Goal: Task Accomplishment & Management: Manage account settings

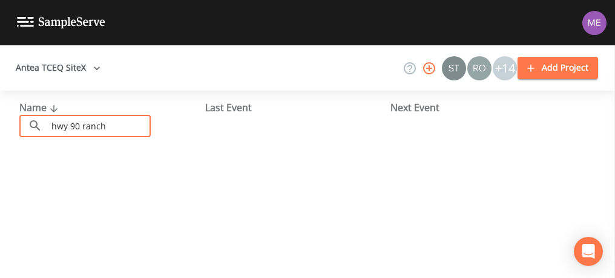
scroll to position [42, 0]
type input "h"
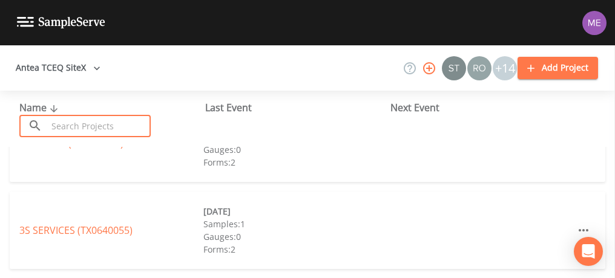
click at [82, 121] on input "text" at bounding box center [99, 126] width 104 height 22
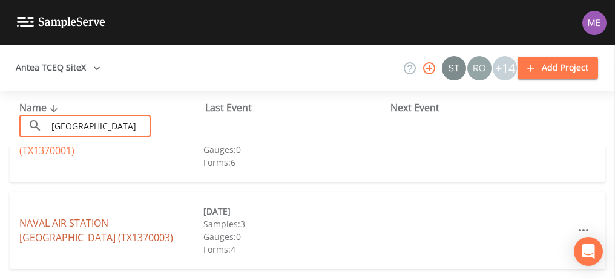
type input "[GEOGRAPHIC_DATA]"
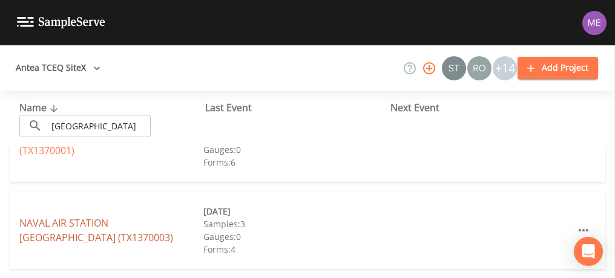
click at [77, 221] on link "[GEOGRAPHIC_DATA] (TX1370003)" at bounding box center [96, 231] width 154 height 28
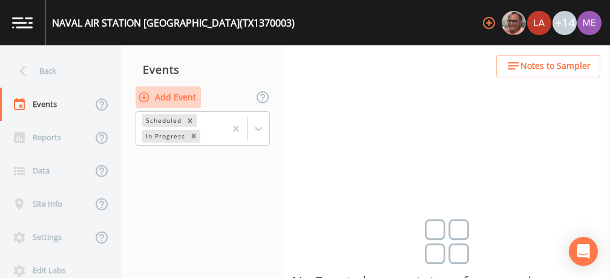
click at [189, 93] on button "Add Event" at bounding box center [168, 98] width 65 height 22
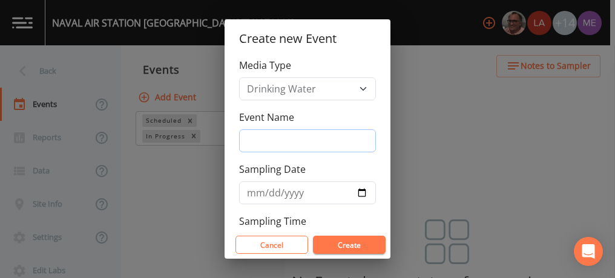
click at [277, 139] on input "Event Name" at bounding box center [307, 141] width 137 height 23
type input "3QSamples"
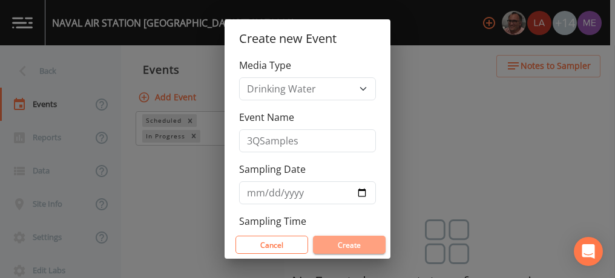
click at [347, 248] on button "Create" at bounding box center [349, 245] width 73 height 18
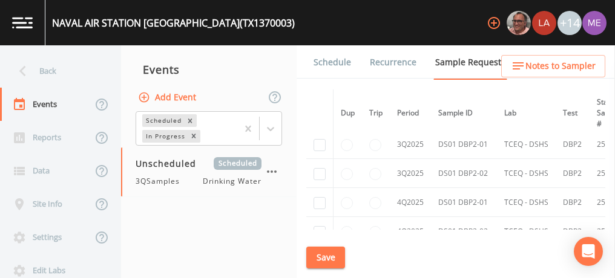
scroll to position [971, 0]
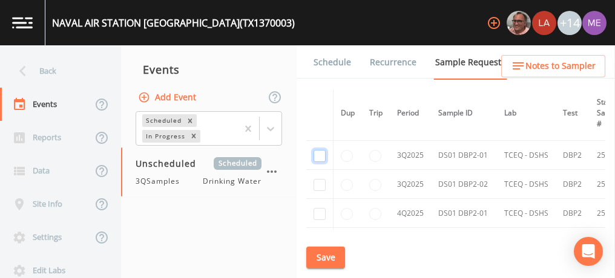
click at [323, 151] on input "checkbox" at bounding box center [320, 156] width 12 height 12
checkbox input "true"
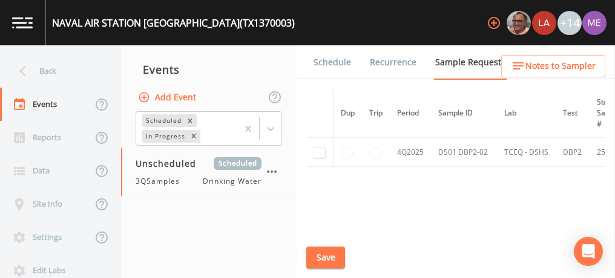
scroll to position [824, 0]
click at [322, 176] on input "checkbox" at bounding box center [320, 180] width 12 height 12
checkbox input "true"
click at [332, 257] on button "Save" at bounding box center [325, 258] width 39 height 22
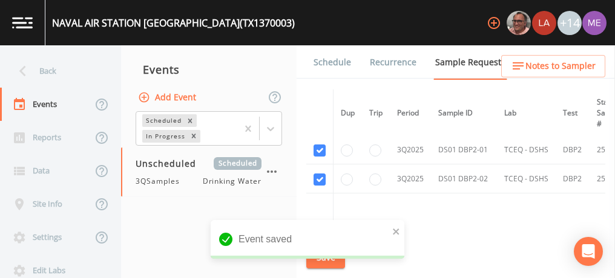
click at [332, 261] on div "Event saved" at bounding box center [308, 244] width 194 height 48
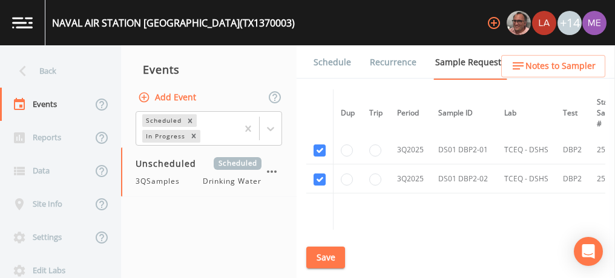
click at [321, 64] on link "Schedule" at bounding box center [332, 62] width 41 height 34
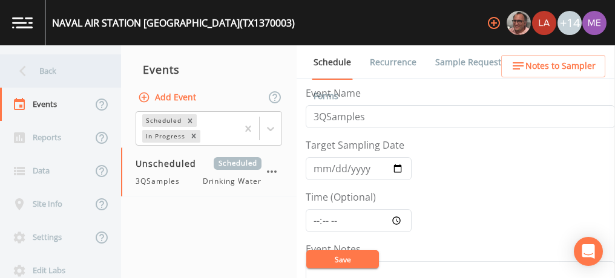
click at [47, 71] on div "Back" at bounding box center [54, 70] width 109 height 33
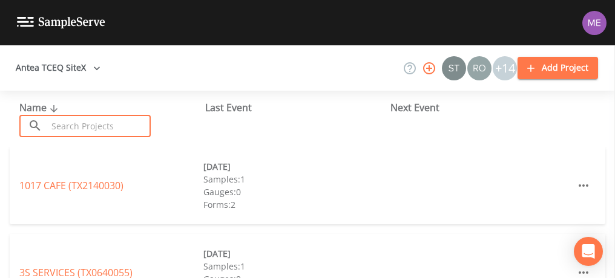
click at [65, 123] on input "text" at bounding box center [99, 126] width 104 height 22
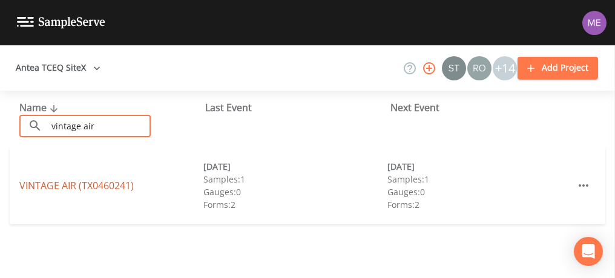
type input "vintage air"
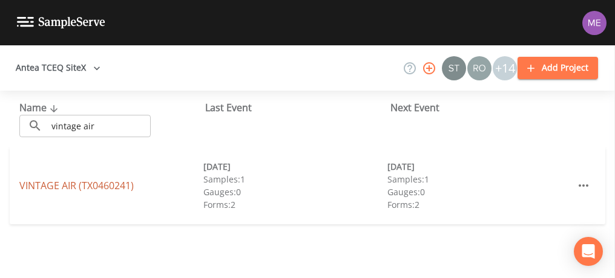
click at [69, 183] on link "VINTAGE AIR (TX0460241)" at bounding box center [76, 185] width 114 height 13
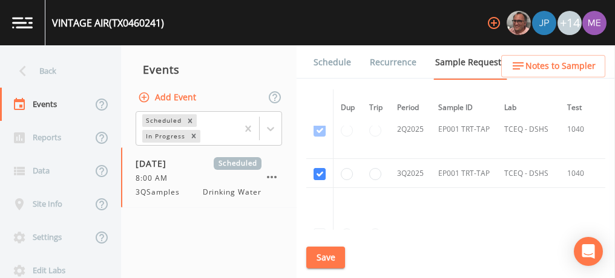
scroll to position [912, 0]
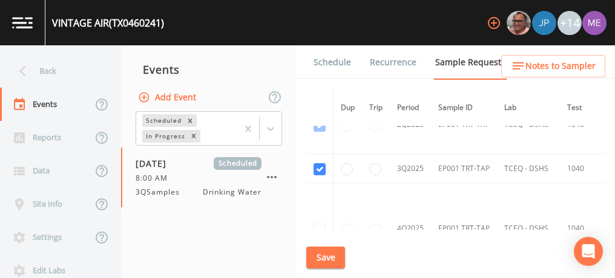
click at [329, 65] on link "Schedule" at bounding box center [332, 62] width 41 height 34
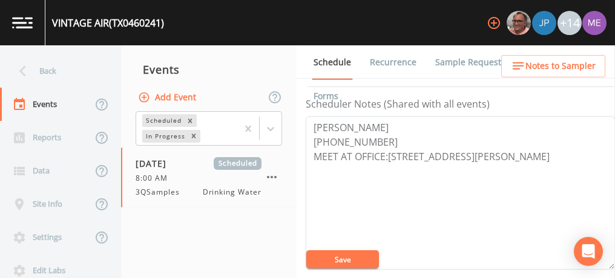
scroll to position [335, 0]
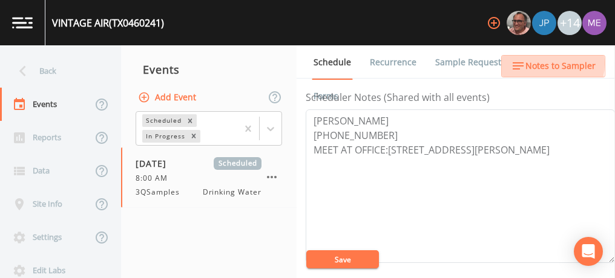
click at [530, 64] on span "Notes to Sampler" at bounding box center [560, 66] width 70 height 15
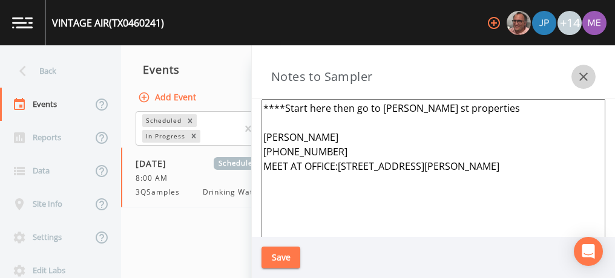
click at [580, 79] on icon "button" at bounding box center [583, 77] width 15 height 15
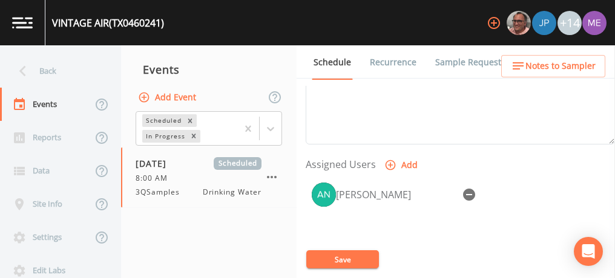
scroll to position [456, 0]
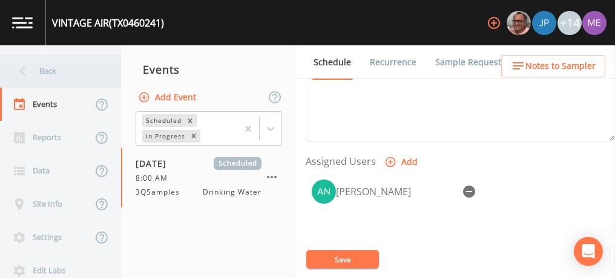
click at [48, 73] on div "Back" at bounding box center [54, 70] width 109 height 33
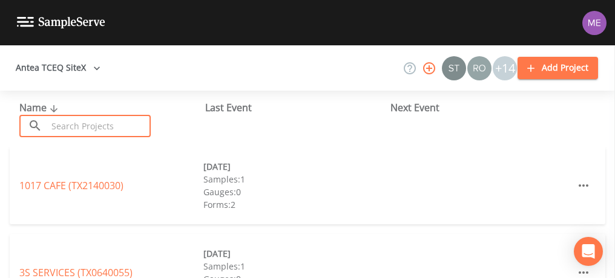
click at [82, 128] on input "text" at bounding box center [99, 126] width 104 height 22
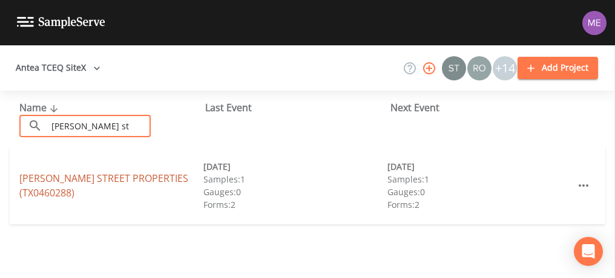
type input "[PERSON_NAME] st"
click at [107, 185] on link "[PERSON_NAME][GEOGRAPHIC_DATA] (TX0460288)" at bounding box center [103, 186] width 169 height 28
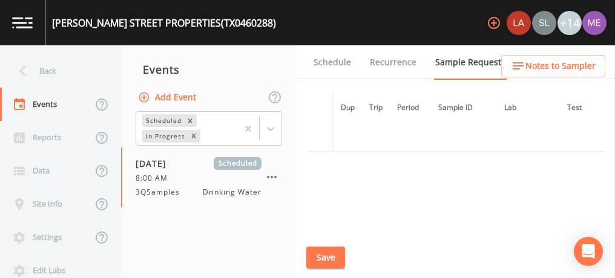
scroll to position [2932, 0]
click at [335, 60] on link "Schedule" at bounding box center [332, 62] width 41 height 34
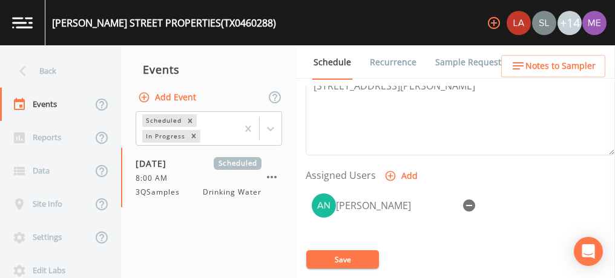
scroll to position [443, 0]
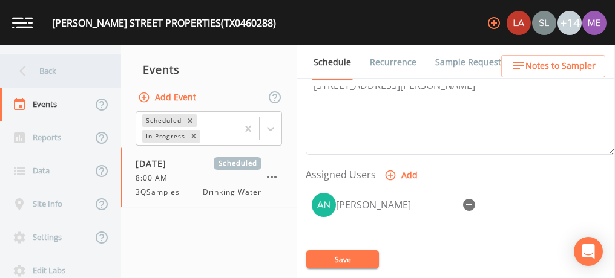
click at [58, 73] on div "Back" at bounding box center [54, 70] width 109 height 33
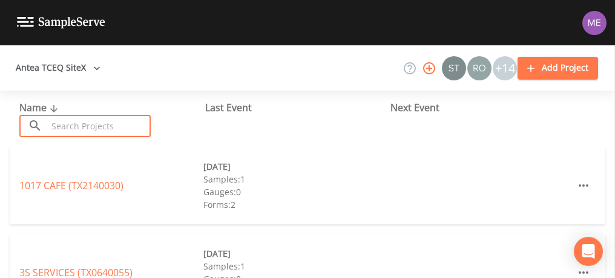
click at [94, 124] on input "text" at bounding box center [99, 126] width 104 height 22
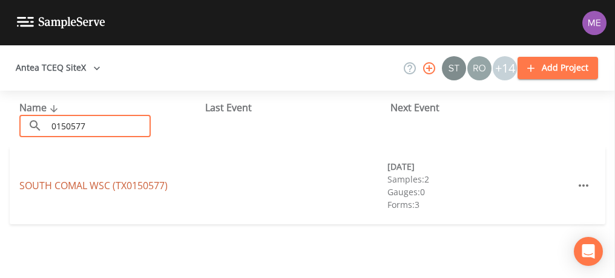
type input "0150577"
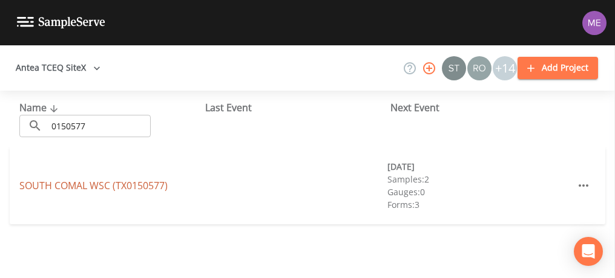
click at [102, 185] on link "SOUTH COMAL WSC (TX0150577)" at bounding box center [93, 185] width 148 height 13
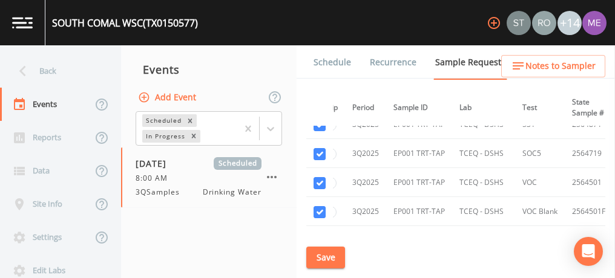
scroll to position [328, 45]
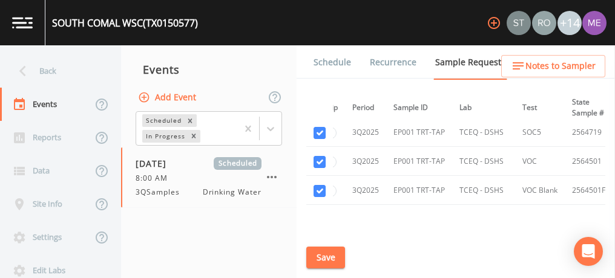
click at [325, 62] on link "Schedule" at bounding box center [332, 62] width 41 height 34
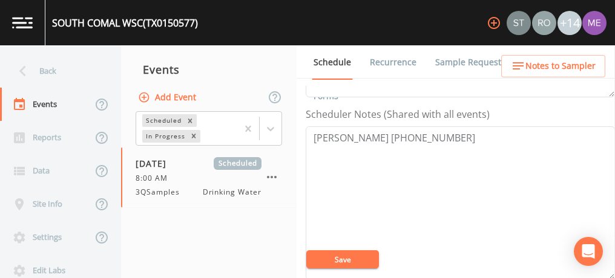
scroll to position [302, 0]
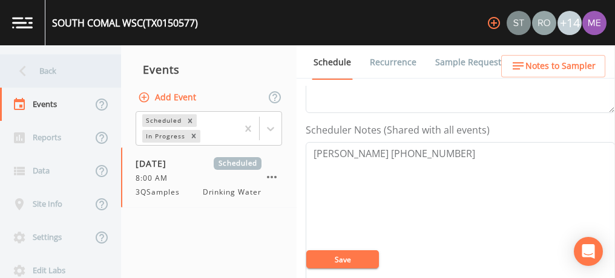
click at [38, 70] on div "Back" at bounding box center [54, 70] width 109 height 33
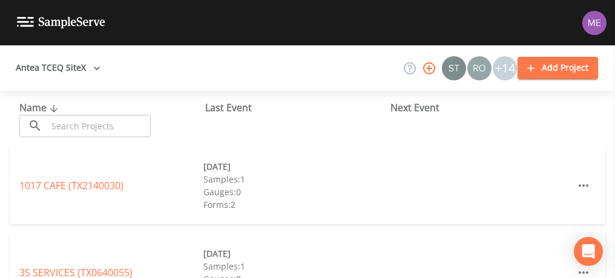
click at [81, 126] on input "text" at bounding box center [99, 126] width 104 height 22
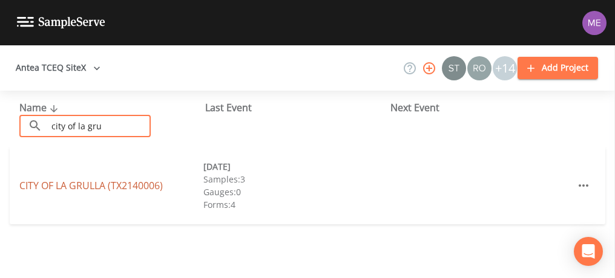
type input "city of la gru"
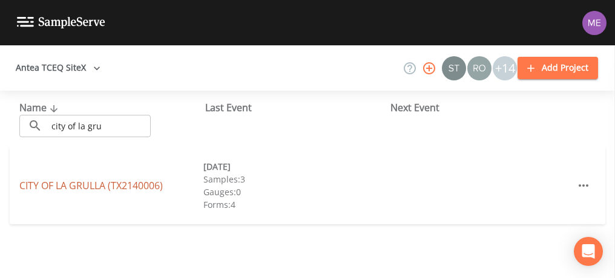
click at [65, 188] on link "CITY OF [GEOGRAPHIC_DATA] (TX2140006)" at bounding box center [90, 185] width 143 height 13
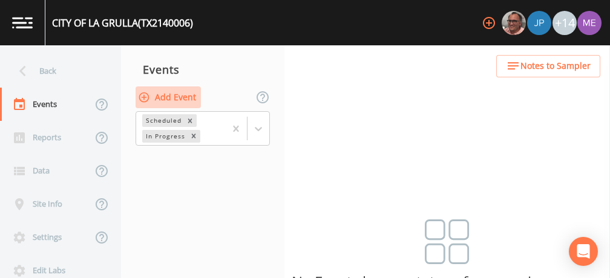
click at [180, 97] on button "Add Event" at bounding box center [168, 98] width 65 height 22
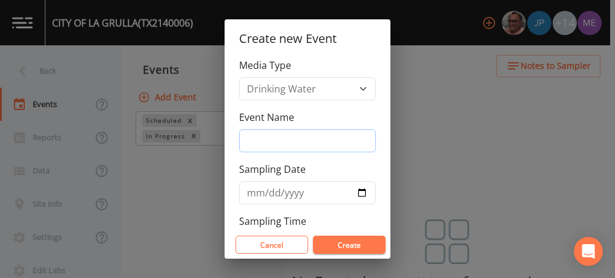
click at [243, 145] on input "Event Name" at bounding box center [307, 141] width 137 height 23
type input "3QSamples"
click at [352, 243] on button "Create" at bounding box center [349, 245] width 73 height 18
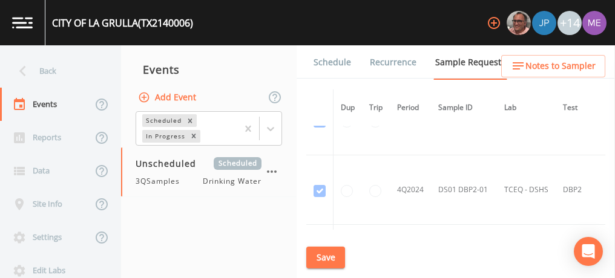
click at [441, 194] on td "DS01 DBP2-01" at bounding box center [464, 191] width 66 height 70
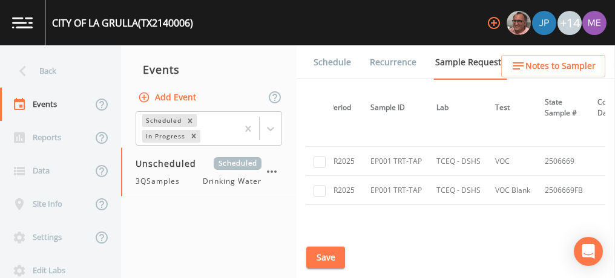
scroll to position [1232, 0]
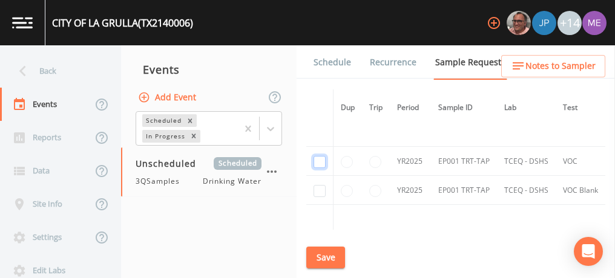
click at [319, 156] on input "checkbox" at bounding box center [320, 162] width 12 height 12
checkbox input "true"
click at [317, 185] on input "checkbox" at bounding box center [320, 191] width 12 height 12
checkbox input "true"
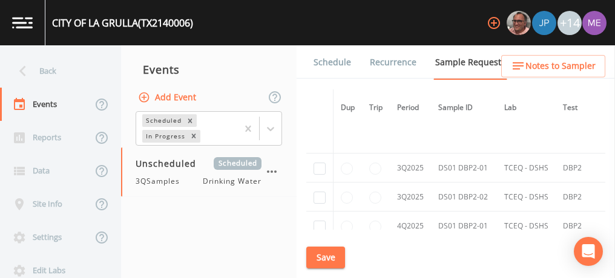
scroll to position [1839, 0]
click at [317, 165] on input "checkbox" at bounding box center [320, 171] width 12 height 12
checkbox input "true"
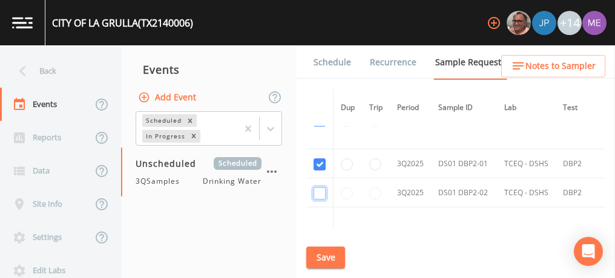
click at [321, 188] on input "checkbox" at bounding box center [320, 194] width 12 height 12
checkbox input "true"
click at [334, 258] on button "Save" at bounding box center [325, 258] width 39 height 22
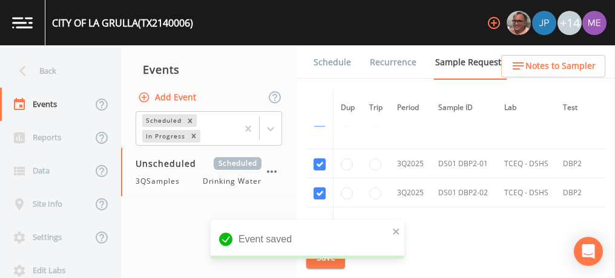
click at [324, 58] on link "Schedule" at bounding box center [332, 62] width 41 height 34
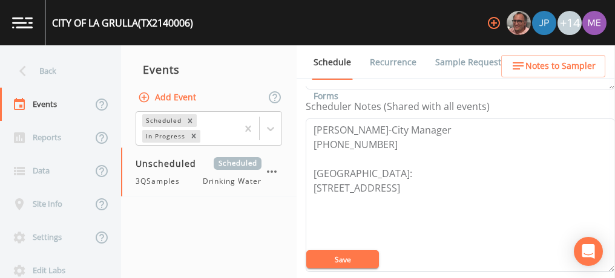
scroll to position [326, 0]
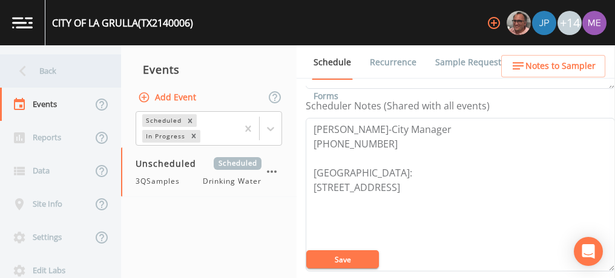
click at [48, 68] on div "Back" at bounding box center [54, 70] width 109 height 33
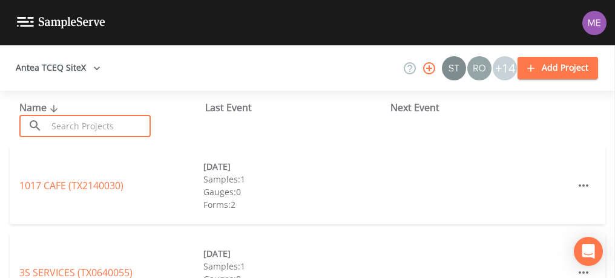
click at [73, 129] on input "text" at bounding box center [99, 126] width 104 height 22
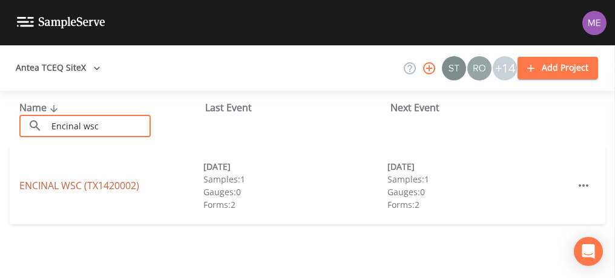
type input "Encinal wsc"
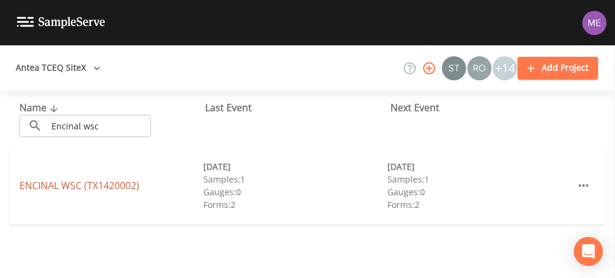
click at [88, 183] on link "ENCINAL WSC (TX1420002)" at bounding box center [79, 185] width 120 height 13
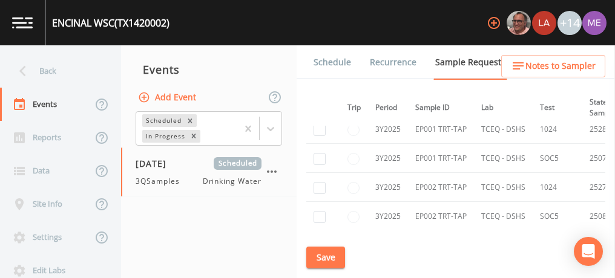
scroll to position [1993, 22]
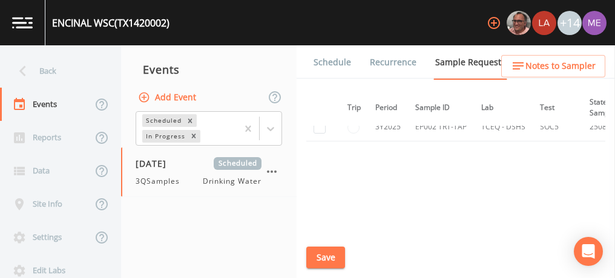
click at [339, 67] on link "Schedule" at bounding box center [332, 62] width 41 height 34
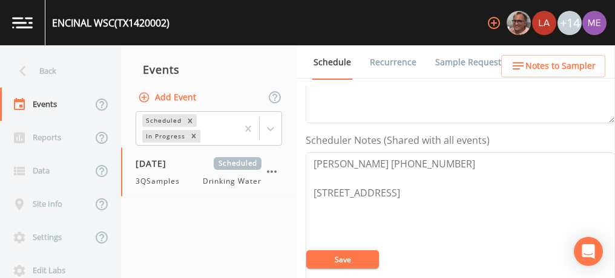
scroll to position [297, 0]
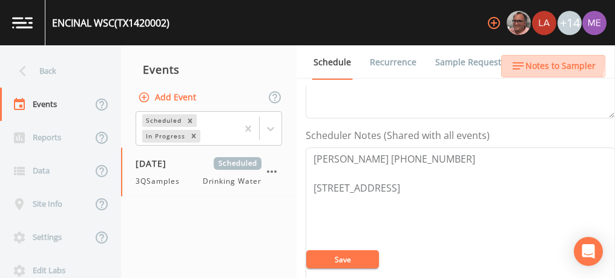
click at [523, 62] on icon "button" at bounding box center [518, 66] width 15 height 15
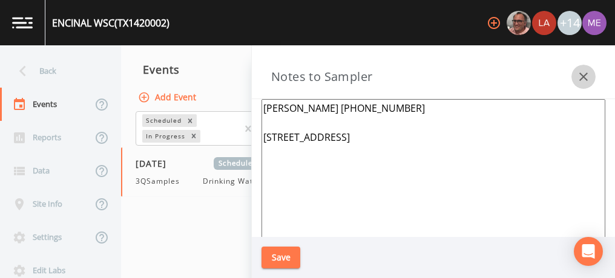
click at [582, 76] on icon "button" at bounding box center [583, 77] width 8 height 8
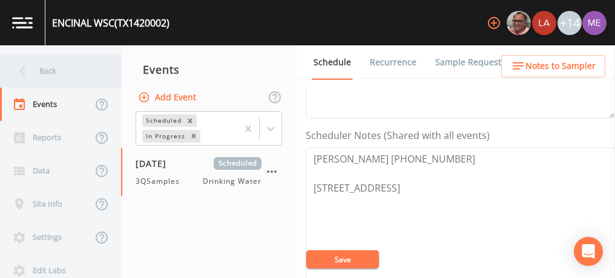
click at [50, 68] on div "Back" at bounding box center [54, 70] width 109 height 33
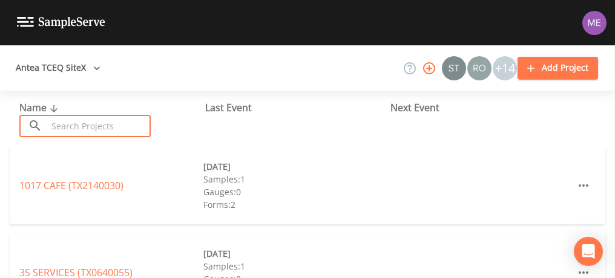
click at [60, 123] on input "text" at bounding box center [99, 126] width 104 height 22
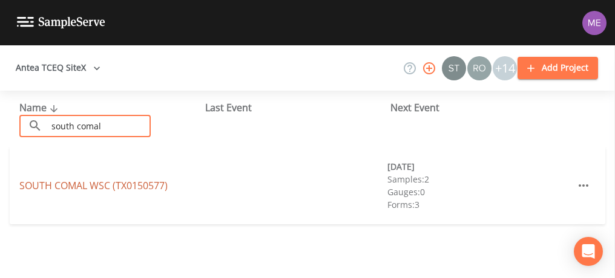
type input "south comal"
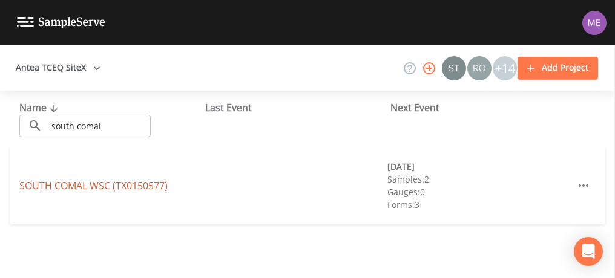
click at [65, 184] on link "SOUTH COMAL WSC (TX0150577)" at bounding box center [93, 185] width 148 height 13
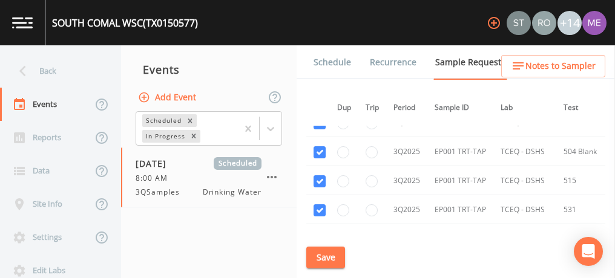
scroll to position [231, 4]
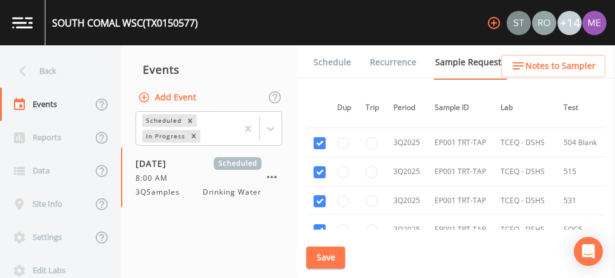
click at [324, 62] on link "Schedule" at bounding box center [332, 62] width 41 height 34
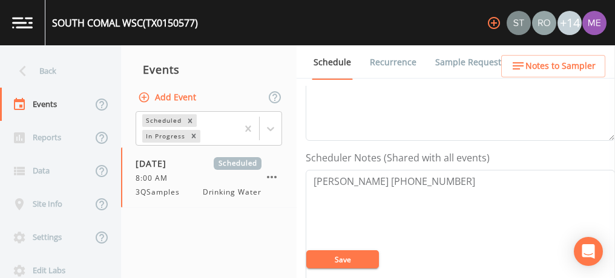
scroll to position [278, 0]
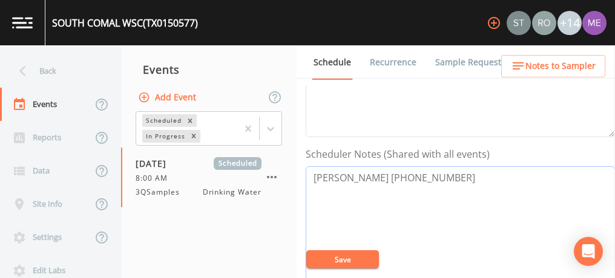
click at [455, 174] on textarea "[PERSON_NAME] [PHONE_NUMBER]" at bounding box center [460, 243] width 309 height 154
type textarea "[PERSON_NAME] [PHONE_NUMBER] [PERSON_NAME] [PHONE_NUMBER]"
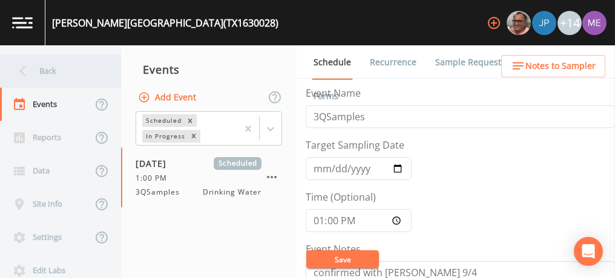
scroll to position [303, 0]
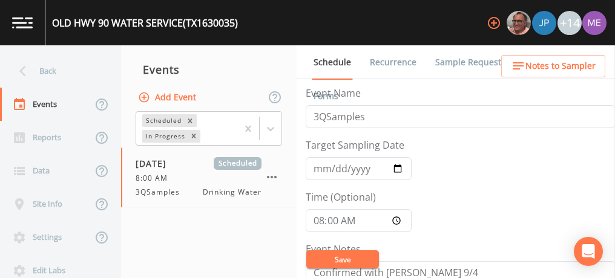
scroll to position [433, 0]
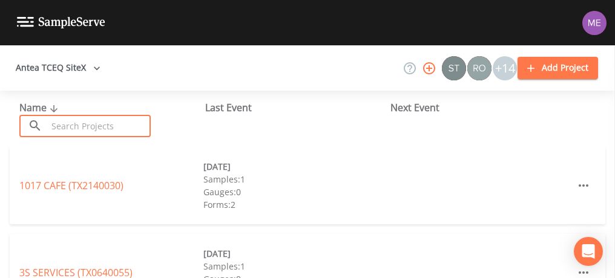
click at [111, 126] on input "text" at bounding box center [99, 126] width 104 height 22
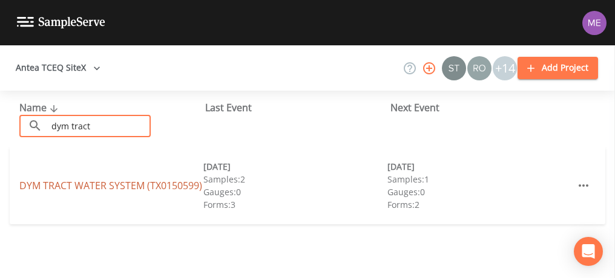
type input "dym tract"
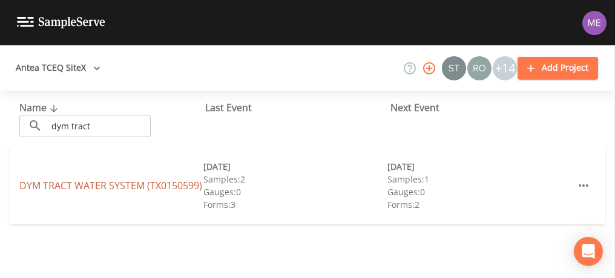
click at [98, 184] on link "DYM TRACT WATER SYSTEM (TX0150599)" at bounding box center [110, 185] width 183 height 13
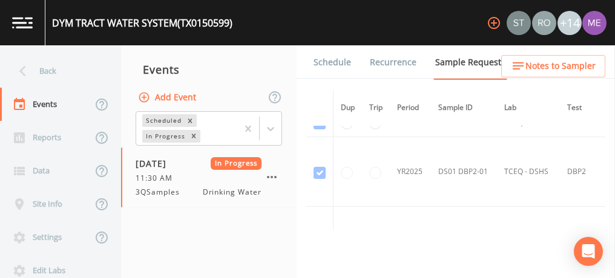
scroll to position [90, 0]
click at [321, 62] on link "Schedule" at bounding box center [332, 62] width 41 height 34
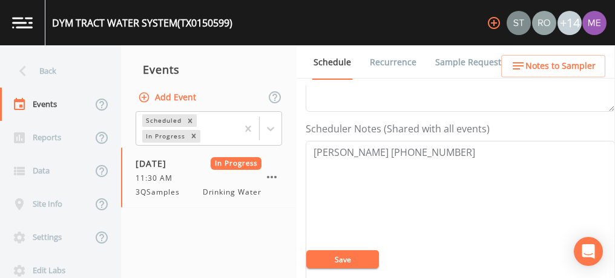
scroll to position [309, 0]
